Goal: Answer question/provide support

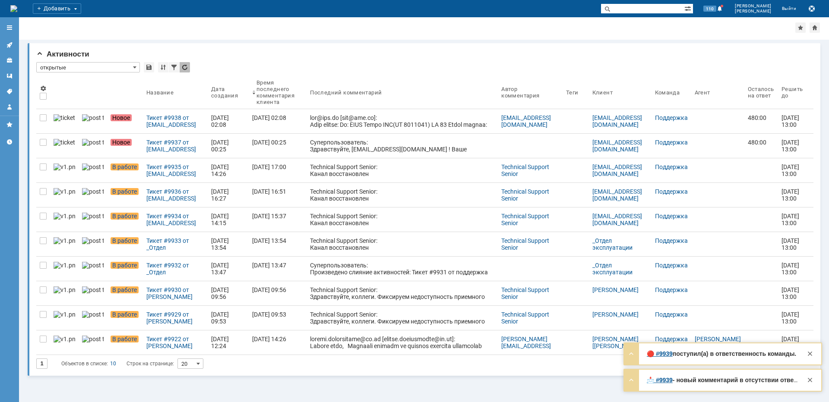
click at [146, 145] on div "Тикет #9937 от [EMAIL_ADDRESS][DOMAIN_NAME] [[EMAIL_ADDRESS][DOMAIN_NAME]] (ста…" at bounding box center [175, 146] width 58 height 14
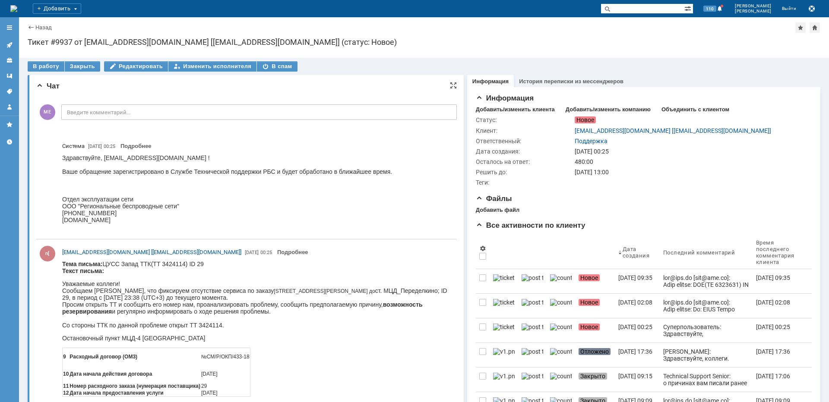
click at [163, 339] on p "Остановочный пункт МЦД-4 [GEOGRAPHIC_DATA]" at bounding box center [255, 338] width 387 height 7
click at [164, 340] on p "Остановочный пункт МЦД-4 [GEOGRAPHIC_DATA]" at bounding box center [255, 338] width 387 height 7
copy p "Переделкино"
click at [43, 64] on div "В работу" at bounding box center [46, 66] width 37 height 10
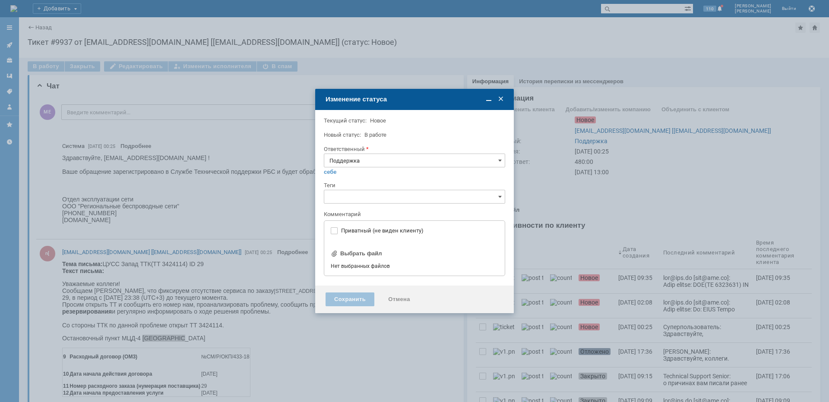
type input "[не указано]"
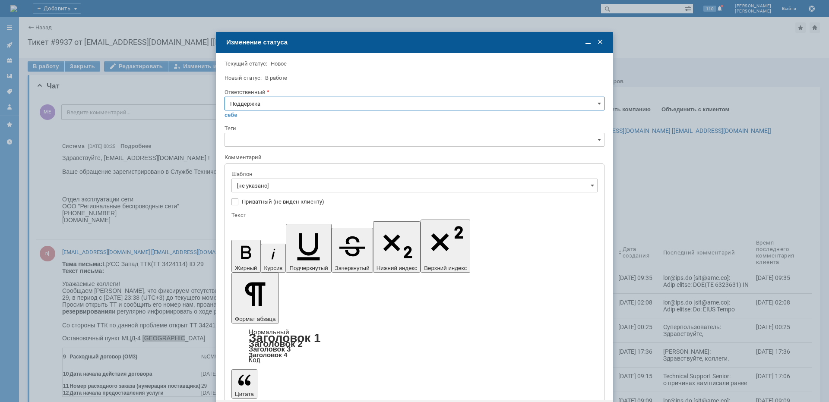
click at [266, 107] on input "Поддержка" at bounding box center [415, 104] width 380 height 14
click at [257, 189] on span "[PERSON_NAME]" at bounding box center [414, 190] width 369 height 7
type input "[PERSON_NAME]"
click at [259, 185] on input "[не указано]" at bounding box center [414, 186] width 366 height 14
type input "[PERSON_NAME]"
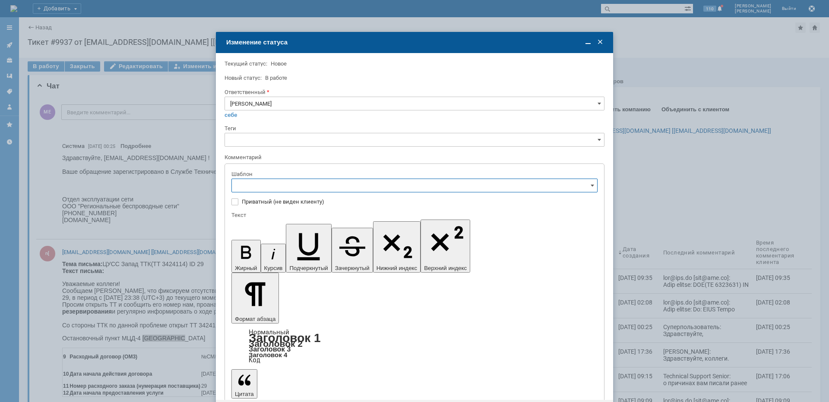
scroll to position [43, 0]
click at [304, 199] on span "[операторы] Недоступно оборудование на клиенте" at bounding box center [414, 201] width 355 height 7
type input "[операторы] Недоступно оборудование на клиенте"
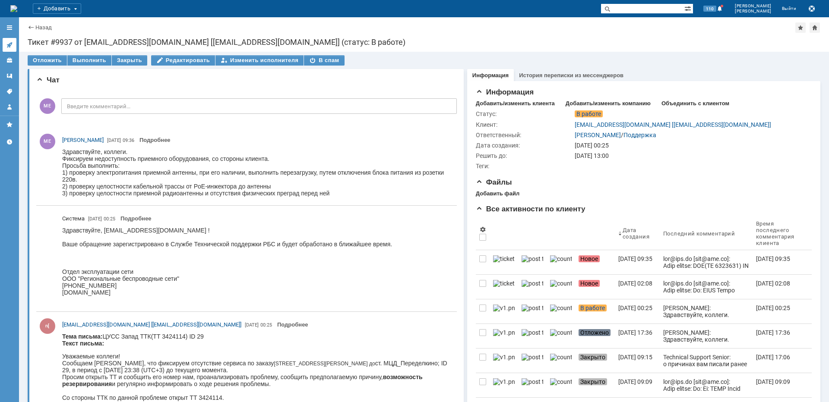
scroll to position [0, 0]
click at [8, 43] on icon at bounding box center [9, 44] width 7 height 7
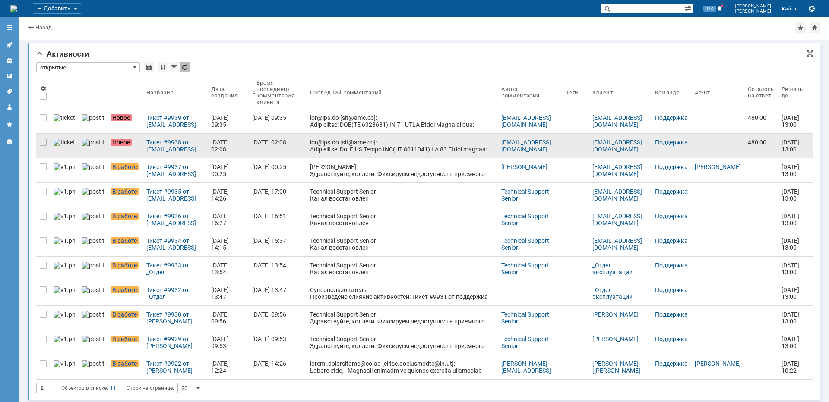
click at [320, 150] on div at bounding box center [402, 222] width 184 height 166
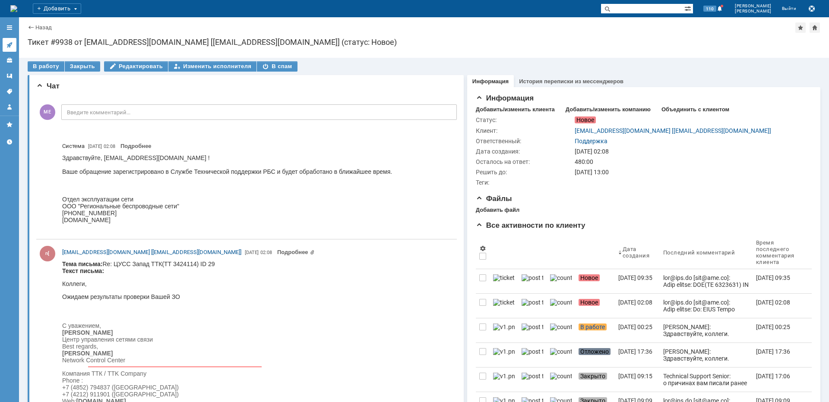
click at [9, 44] on icon at bounding box center [9, 44] width 7 height 7
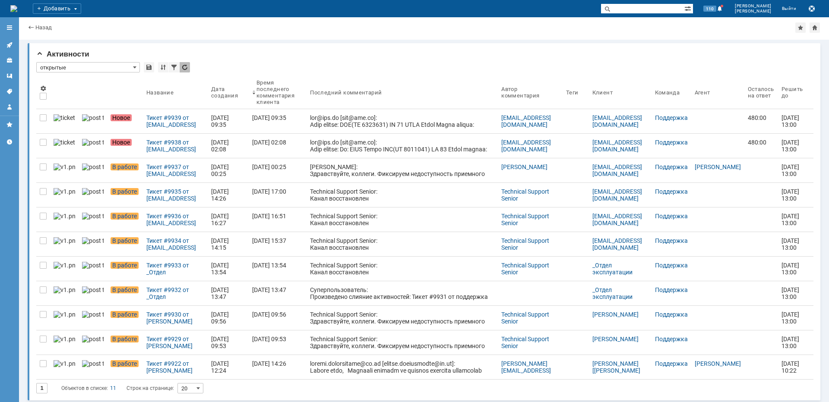
click at [146, 141] on div "Тикет #9938 от [EMAIL_ADDRESS][DOMAIN_NAME] [[EMAIL_ADDRESS][DOMAIN_NAME]] (ста…" at bounding box center [175, 146] width 58 height 14
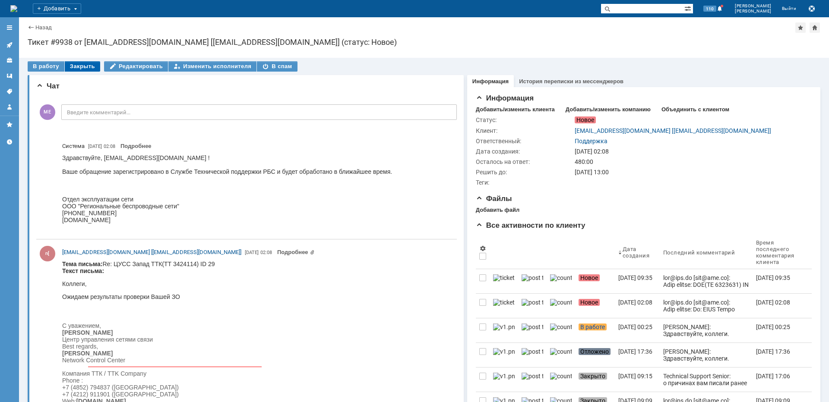
click at [76, 68] on div "Закрыть" at bounding box center [82, 66] width 35 height 10
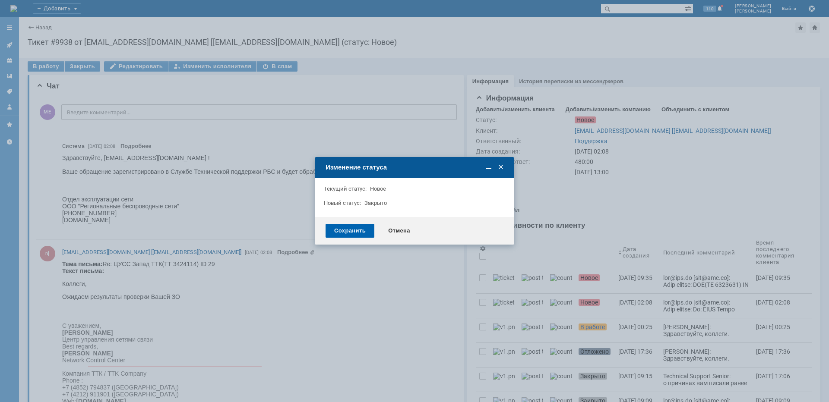
click at [345, 231] on div "Сохранить" at bounding box center [350, 231] width 49 height 14
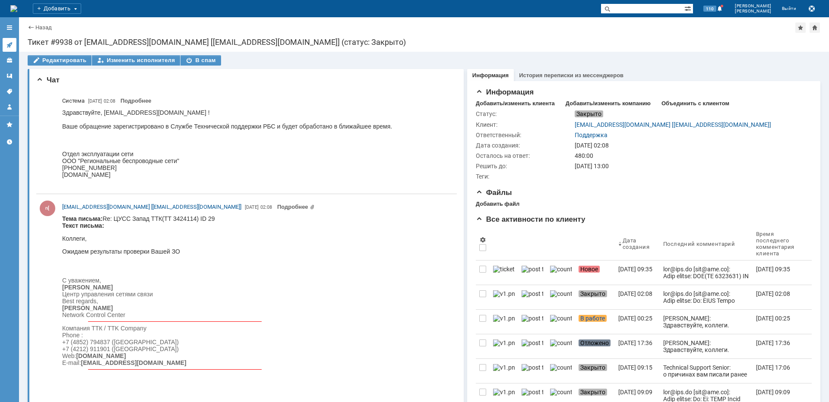
click at [6, 41] on link at bounding box center [10, 45] width 14 height 14
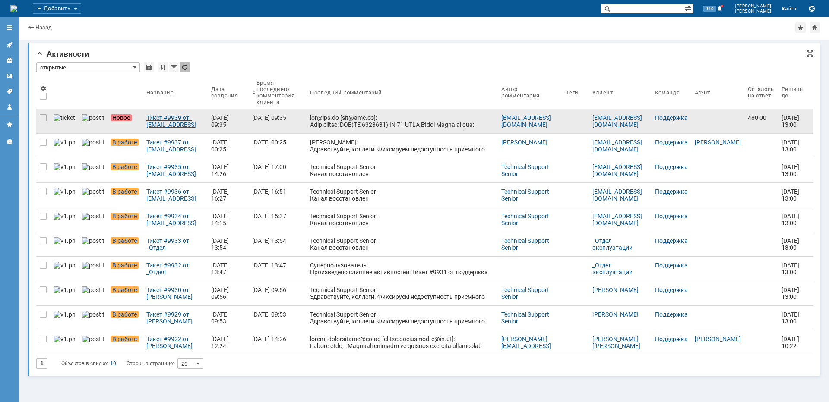
click at [146, 116] on div "Тикет #9939 от [EMAIL_ADDRESS][DOMAIN_NAME] [[EMAIL_ADDRESS][DOMAIN_NAME]] (ста…" at bounding box center [175, 121] width 58 height 14
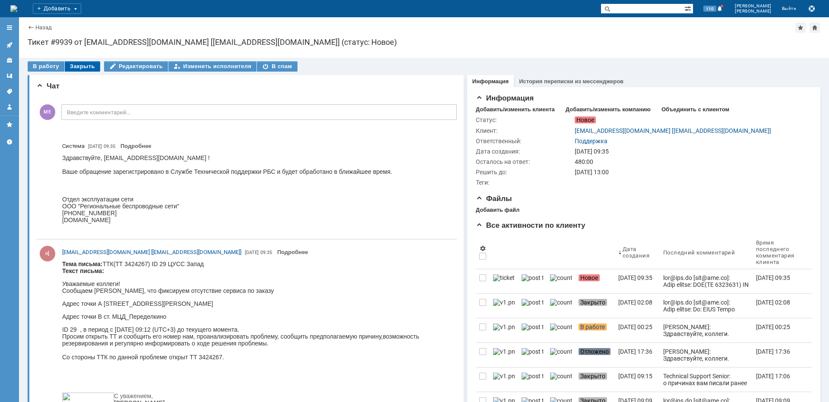
click at [84, 66] on div "Закрыть" at bounding box center [82, 66] width 35 height 10
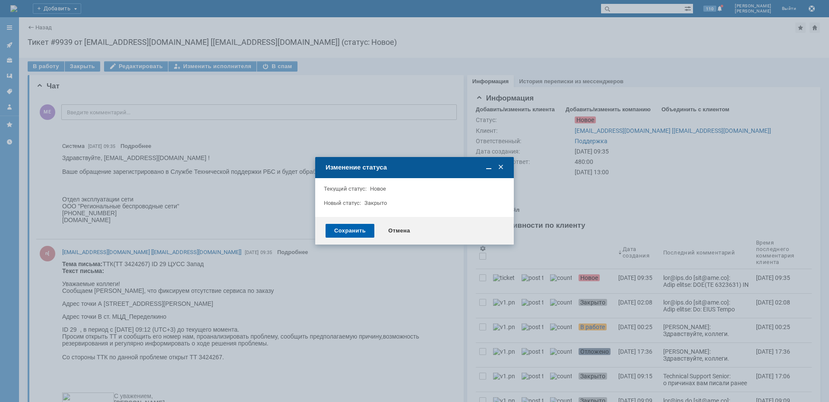
click at [364, 225] on div "Сохранить" at bounding box center [350, 231] width 49 height 14
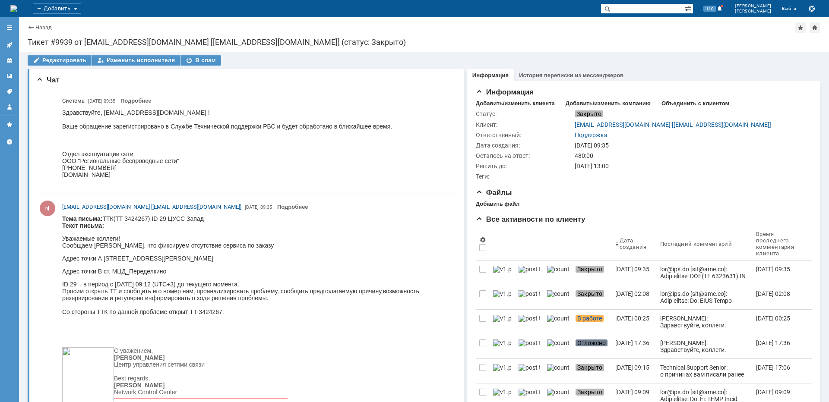
click at [12, 40] on link at bounding box center [10, 45] width 14 height 14
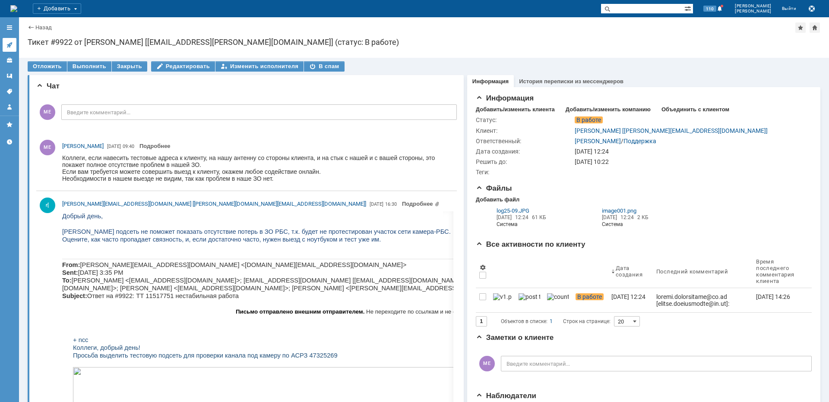
click at [10, 41] on link at bounding box center [10, 45] width 14 height 14
